Goal: Task Accomplishment & Management: Use online tool/utility

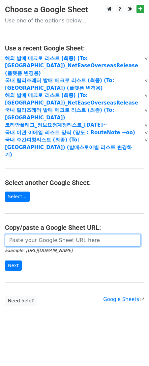
drag, startPoint x: 71, startPoint y: 217, endPoint x: 61, endPoint y: 224, distance: 12.0
click at [71, 234] on input "url" at bounding box center [73, 240] width 136 height 13
paste input "[URL][DOMAIN_NAME]"
type input "[URL][DOMAIN_NAME]"
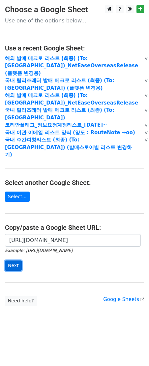
click at [11, 261] on input "Next" at bounding box center [13, 266] width 17 height 10
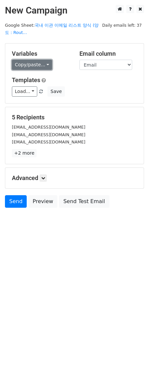
click at [40, 65] on link "Copy/paste..." at bounding box center [32, 65] width 40 height 10
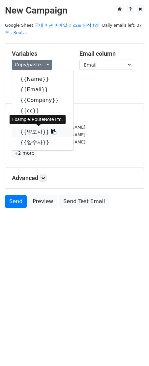
click at [39, 130] on link "{{양도사}}" at bounding box center [42, 132] width 61 height 11
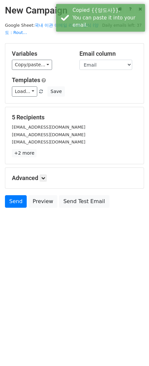
click at [19, 99] on div "Variables Copy/paste... {{Name}} {{Email}} {{Company}} {{cc}} {{bcc}} {{양도사}} {…" at bounding box center [74, 74] width 139 height 60
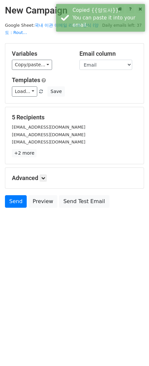
click at [20, 97] on div "Variables Copy/paste... {{Name}} {{Email}} {{Company}} {{cc}} {{bcc}} {{양도사}} {…" at bounding box center [74, 74] width 139 height 60
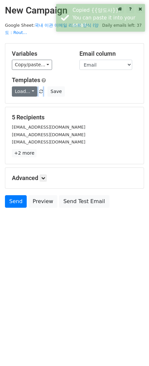
click at [20, 97] on div "Load... 해외 발매레터 양식 국내 발매레터 양식 코리안 플래그 정보요청 계정 리스트 (2025.05 신버전) 주간 피칭리스트 국내 국내 …" at bounding box center [74, 91] width 135 height 10
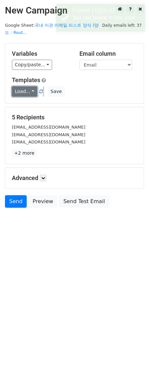
click at [21, 95] on link "Load..." at bounding box center [24, 91] width 25 height 10
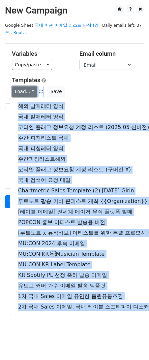
click at [29, 90] on link "Load..." at bounding box center [24, 91] width 25 height 10
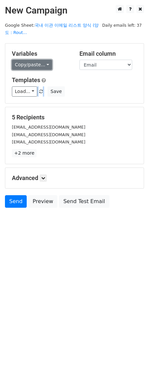
click at [29, 60] on link "Copy/paste..." at bounding box center [32, 65] width 40 height 10
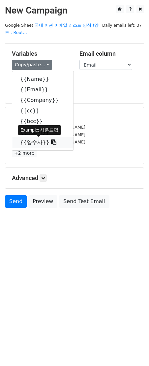
click at [27, 142] on link "{{양수사}}" at bounding box center [42, 142] width 61 height 11
copy span "해외 발매레터 양식 국내 발매레터 양식 코리안 플래그 정보요청 계정 리스트 (2025.05 신버전) 주간 피칭리스트 국내 국내 피칭레터 양식 …"
